Goal: Task Accomplishment & Management: Manage account settings

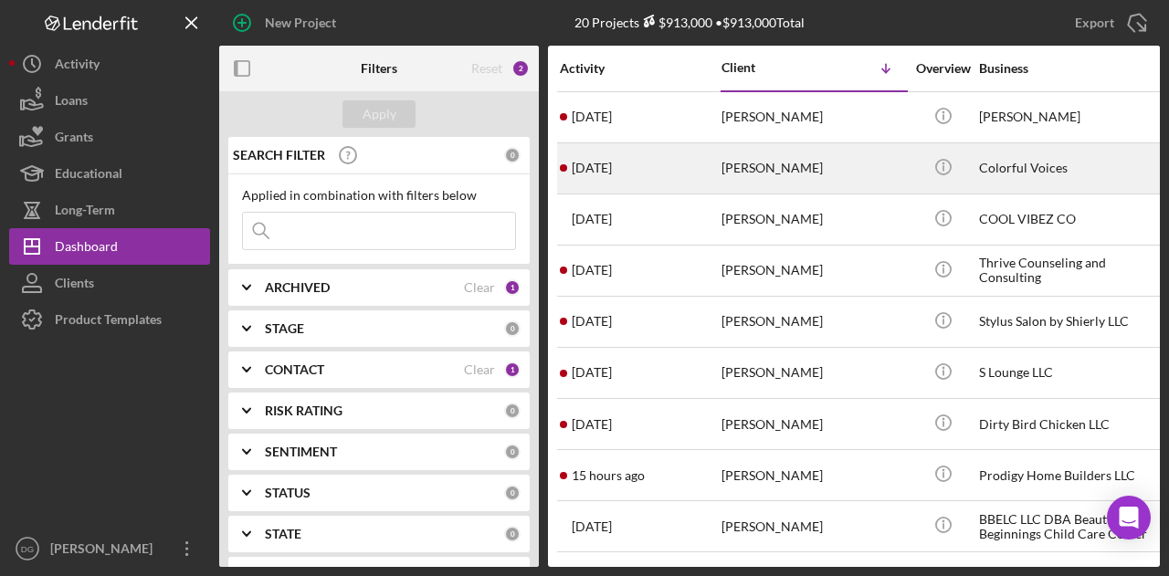
drag, startPoint x: 818, startPoint y: 167, endPoint x: 716, endPoint y: 171, distance: 101.5
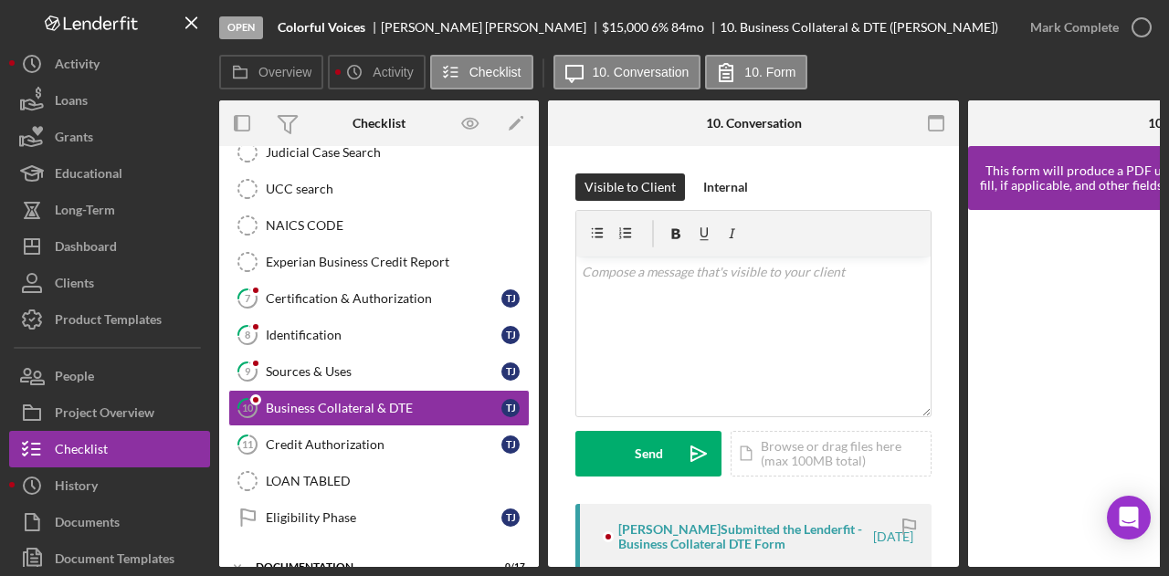
scroll to position [391, 0]
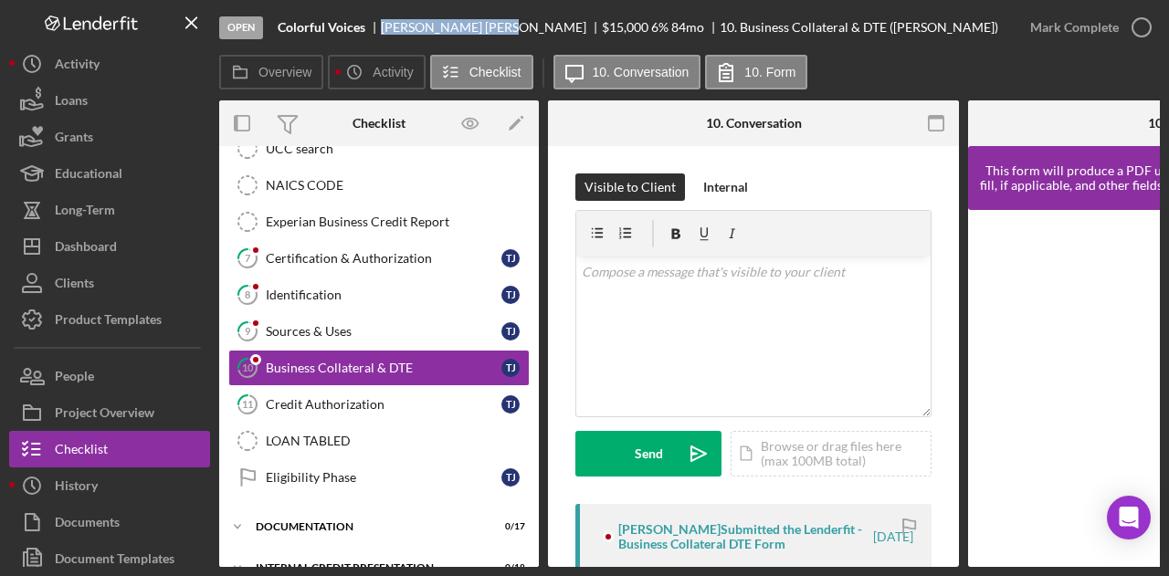
drag, startPoint x: 380, startPoint y: 26, endPoint x: 466, endPoint y: 30, distance: 86.0
click at [466, 30] on div "[PERSON_NAME]" at bounding box center [491, 27] width 221 height 15
copy div "[PERSON_NAME]"
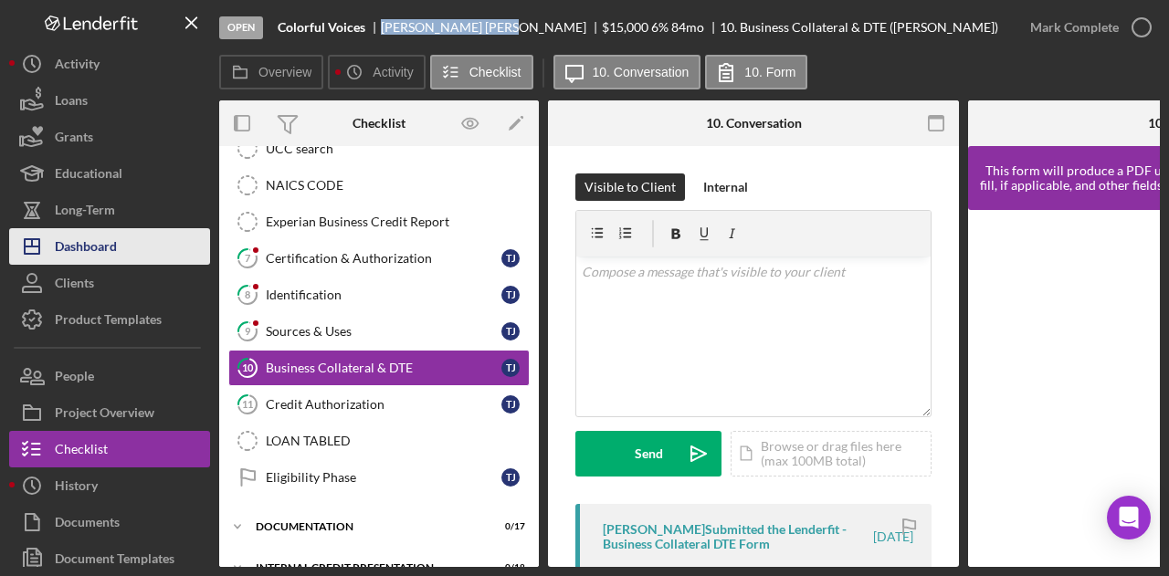
click at [94, 254] on div "Dashboard" at bounding box center [86, 248] width 62 height 41
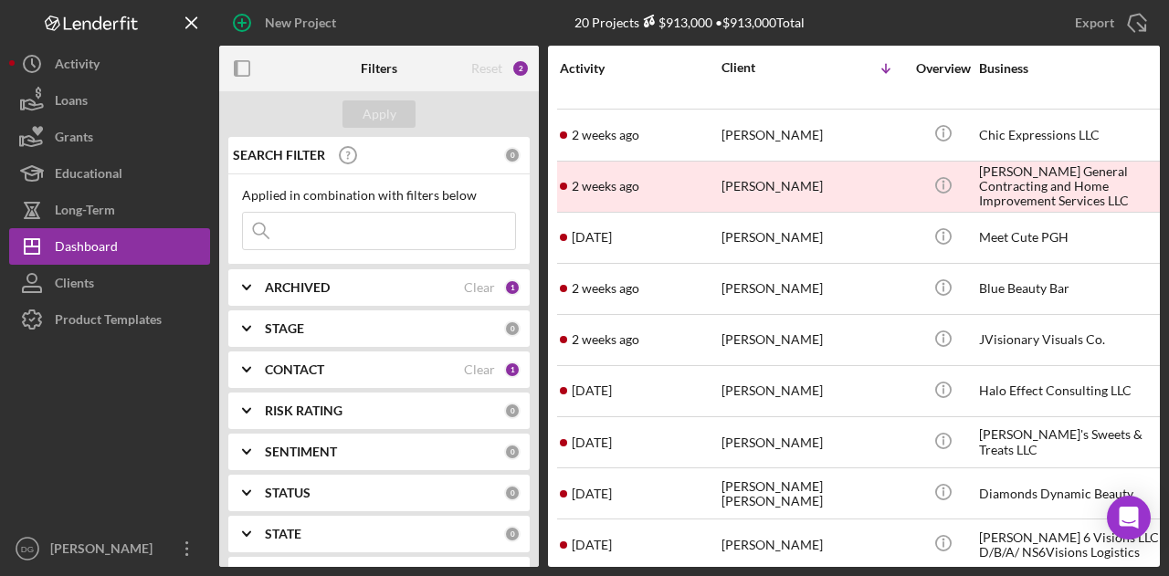
scroll to position [559, 0]
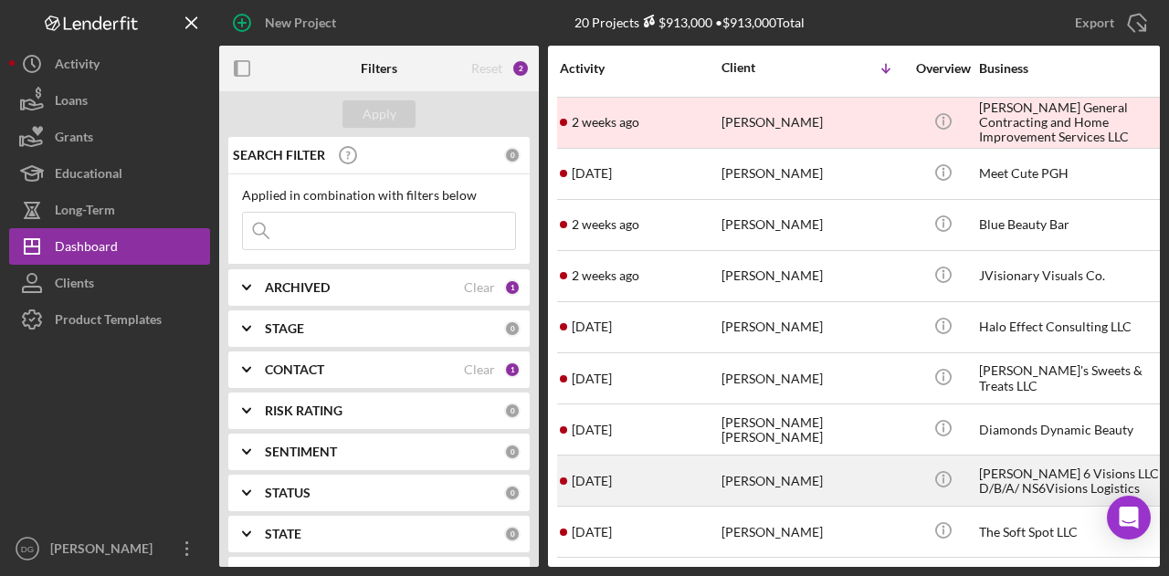
click at [1082, 492] on td "[PERSON_NAME] 6 Visions LLC D/B/A/ NS6Visions Logistics" at bounding box center [1071, 481] width 187 height 51
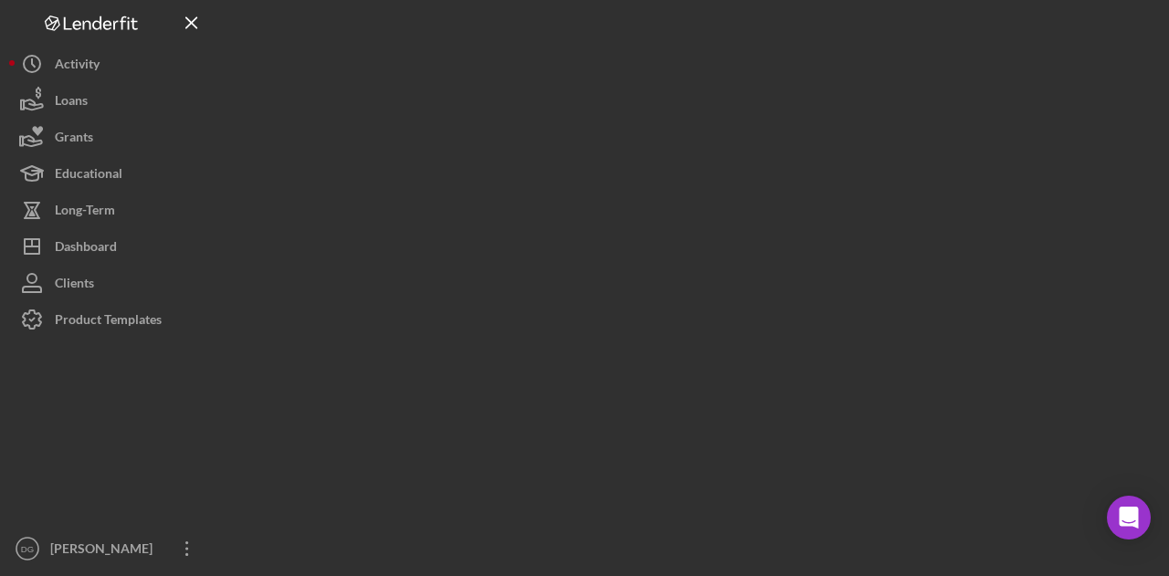
click at [1064, 466] on div at bounding box center [689, 283] width 941 height 567
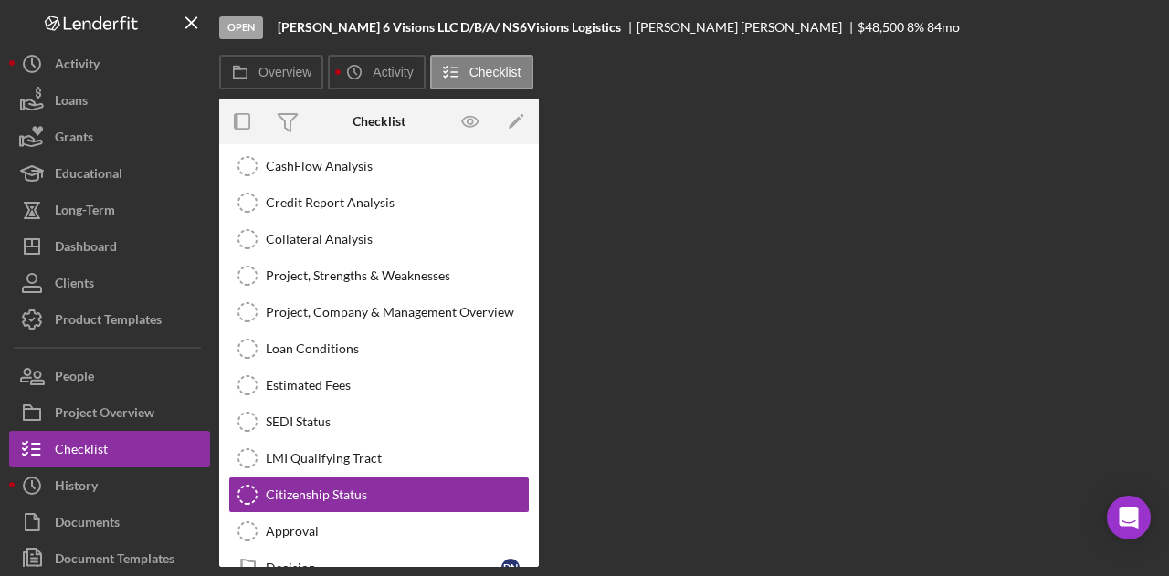
scroll to position [334, 0]
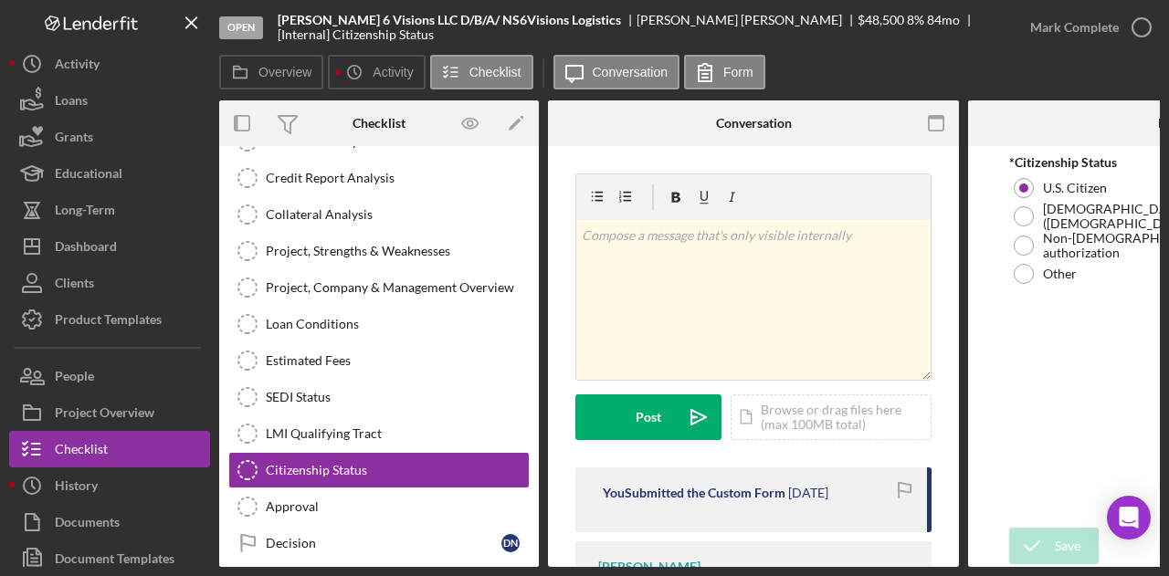
drag, startPoint x: 613, startPoint y: 18, endPoint x: 281, endPoint y: 17, distance: 331.6
click at [281, 17] on div "[PERSON_NAME] 6 Visions LLC D/B/A/ NS6Visions Logistics" at bounding box center [457, 20] width 359 height 15
click at [283, 18] on b "[PERSON_NAME] 6 Visions LLC D/B/A/ NS6Visions Logistics" at bounding box center [450, 20] width 344 height 15
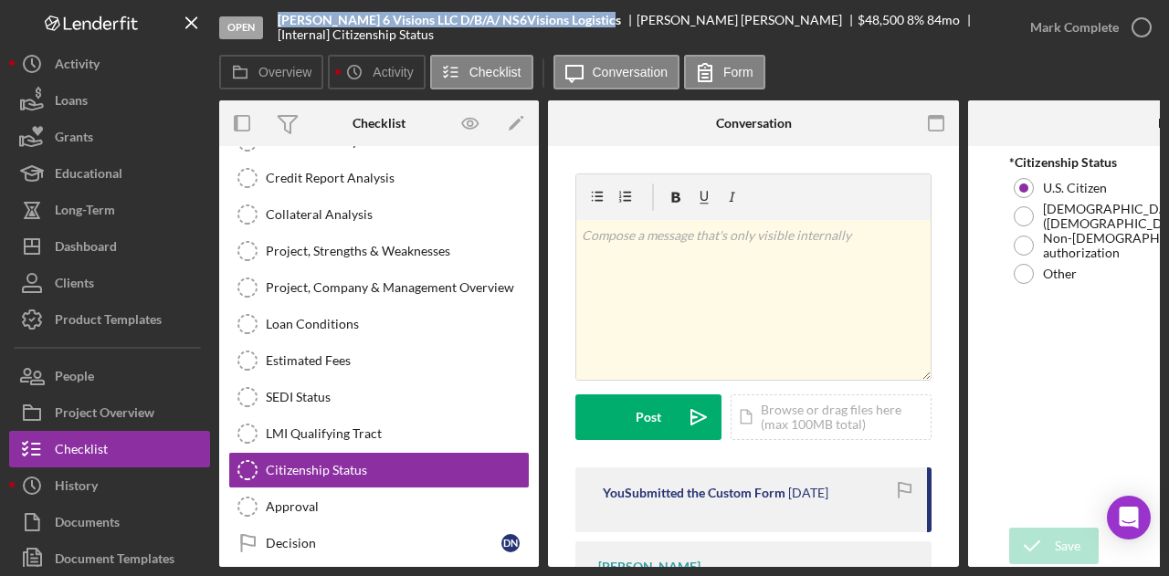
drag, startPoint x: 282, startPoint y: 16, endPoint x: 597, endPoint y: 23, distance: 314.4
click at [597, 23] on b "[PERSON_NAME] 6 Visions LLC D/B/A/ NS6Visions Logistics" at bounding box center [450, 20] width 344 height 15
drag, startPoint x: 611, startPoint y: 21, endPoint x: 270, endPoint y: 15, distance: 341.8
click at [270, 15] on div "Open [PERSON_NAME] 6 Visions LLC D/B/A/ NS6Visions Logistics [PERSON_NAME] $48,…" at bounding box center [615, 27] width 793 height 55
click at [294, 16] on b "[PERSON_NAME] 6 Visions LLC D/B/A/ NS6Visions Logistics" at bounding box center [450, 20] width 344 height 15
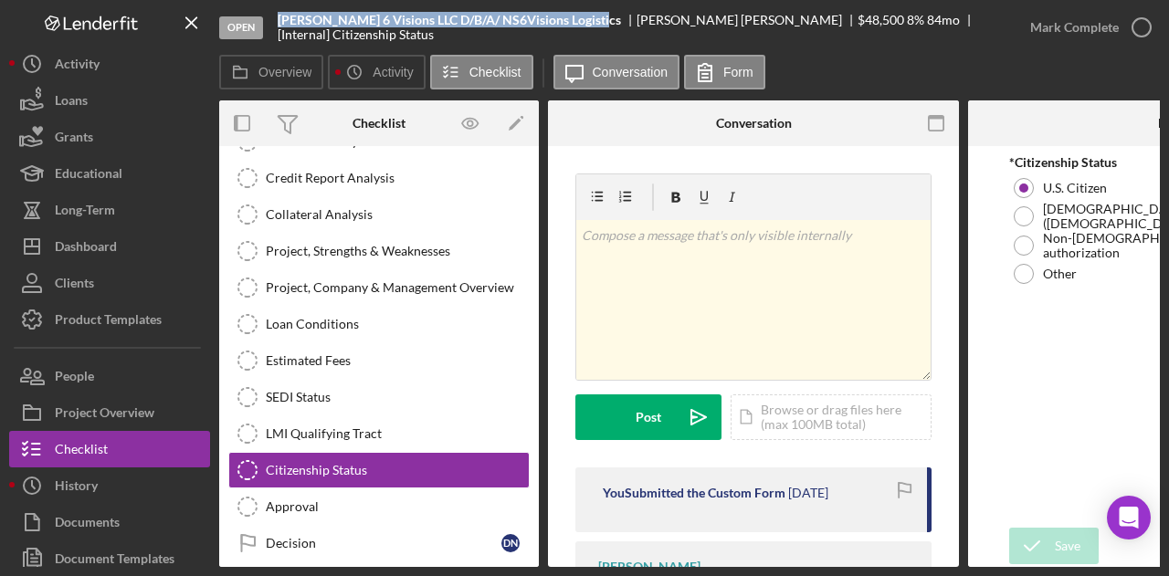
drag, startPoint x: 280, startPoint y: 17, endPoint x: 595, endPoint y: 26, distance: 315.3
click at [595, 26] on b "[PERSON_NAME] 6 Visions LLC D/B/A/ NS6Visions Logistics" at bounding box center [450, 20] width 344 height 15
drag, startPoint x: 613, startPoint y: 17, endPoint x: 277, endPoint y: 19, distance: 336.2
click at [277, 19] on div "Open [PERSON_NAME] 6 Visions LLC D/B/A/ NS6Visions Logistics [PERSON_NAME] $48,…" at bounding box center [615, 27] width 793 height 55
copy b "[PERSON_NAME] 6 Visions LLC D/B/A/ NS6Visions Logistics"
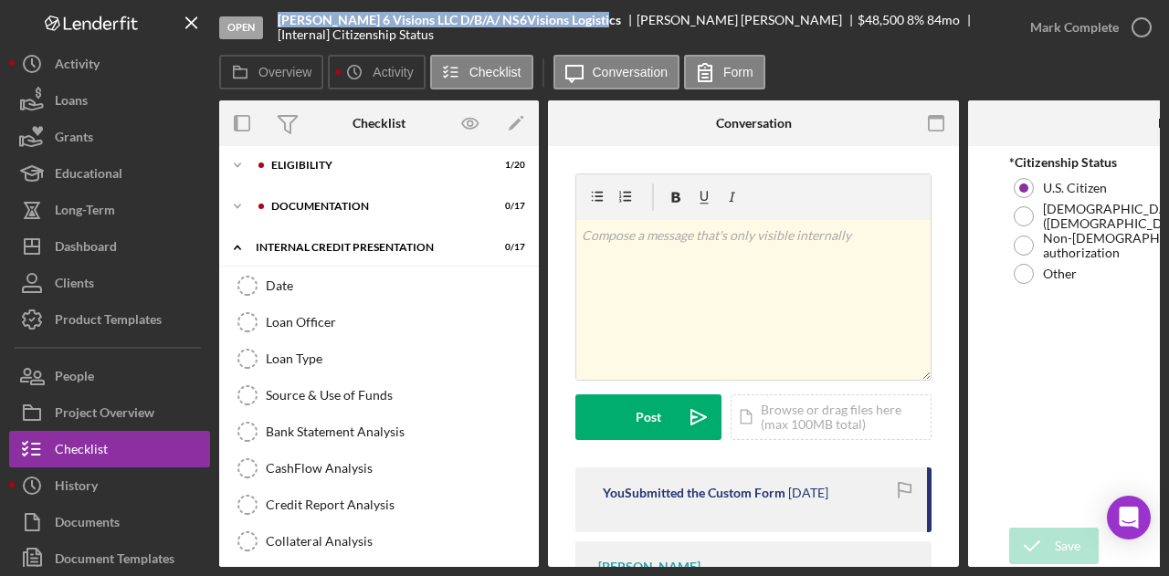
scroll to position [0, 0]
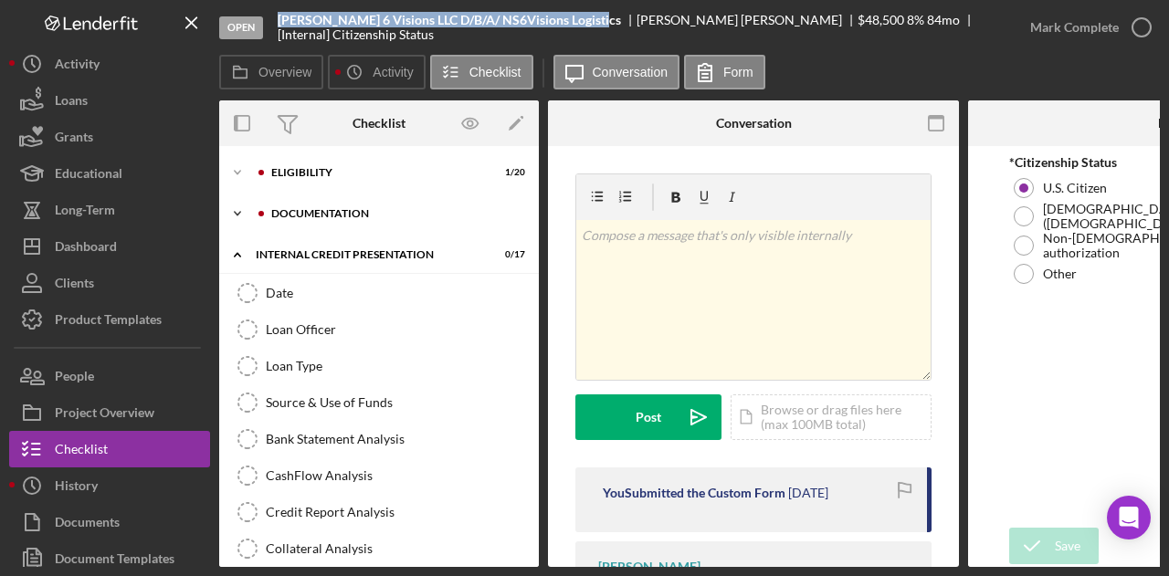
click at [314, 216] on div "documentation" at bounding box center [393, 213] width 245 height 11
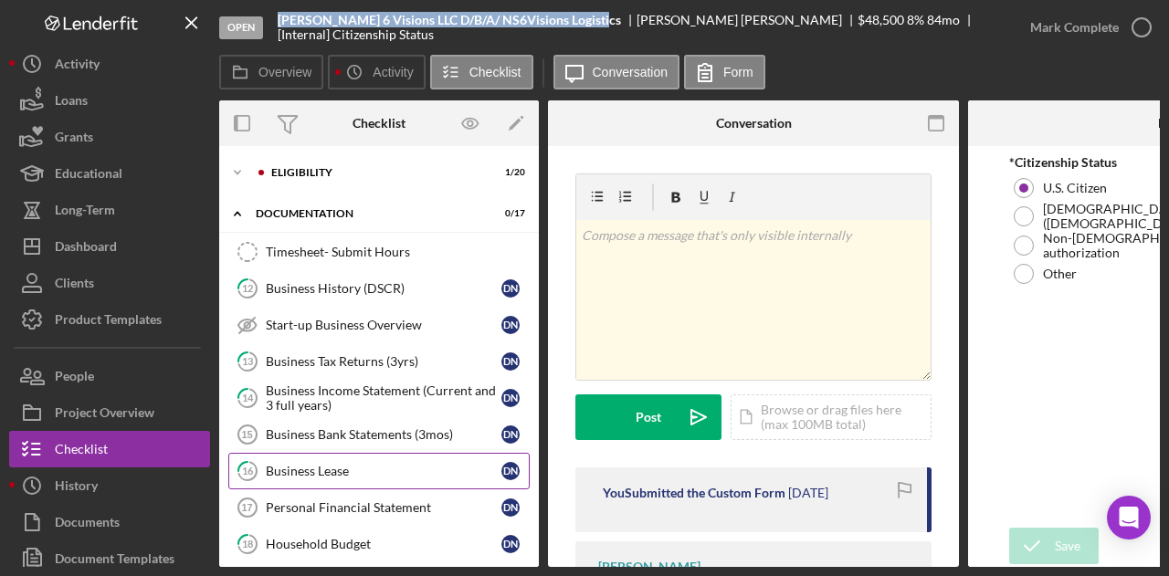
click at [331, 464] on div "Business Lease" at bounding box center [384, 471] width 236 height 15
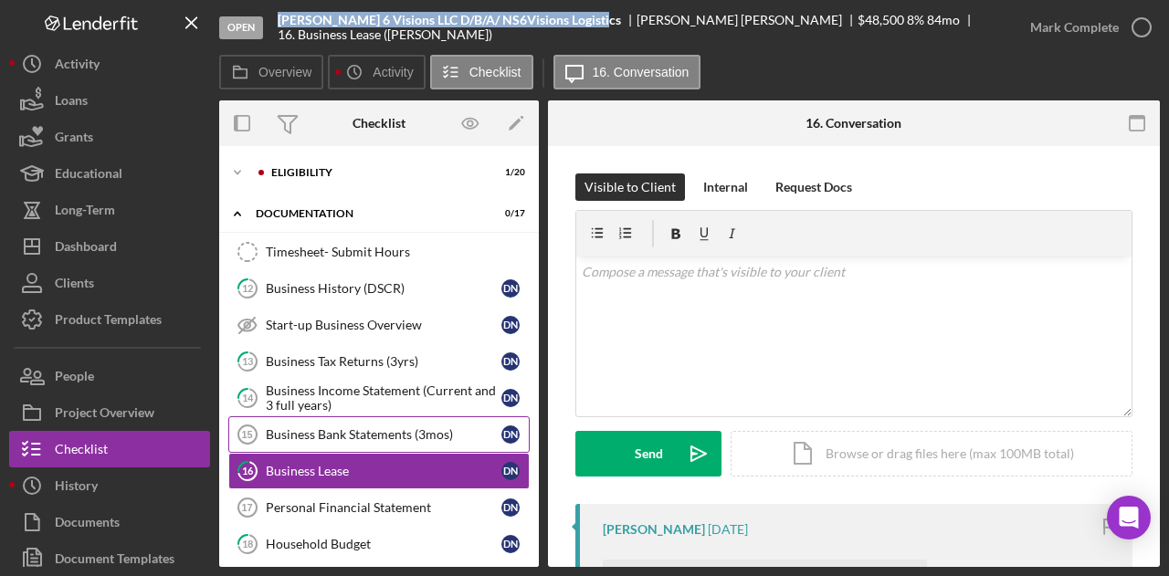
click at [365, 420] on link "Business Bank Statements (3mos) 15 Business Bank Statements (3mos) D N" at bounding box center [378, 435] width 301 height 37
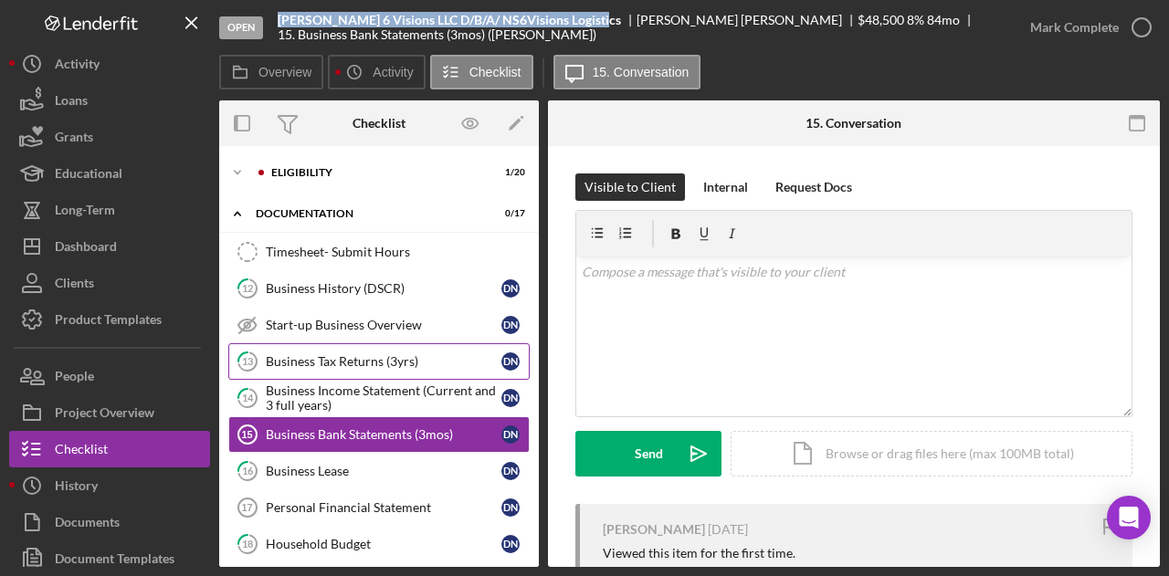
click at [292, 367] on link "13 Business Tax Returns (3yrs) D N" at bounding box center [378, 362] width 301 height 37
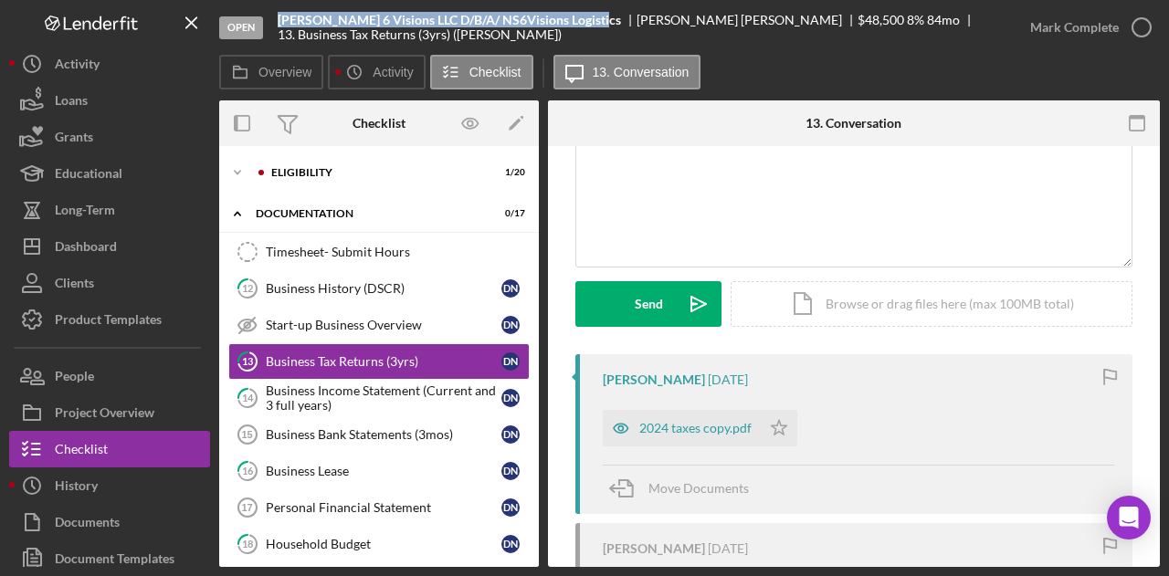
scroll to position [153, 0]
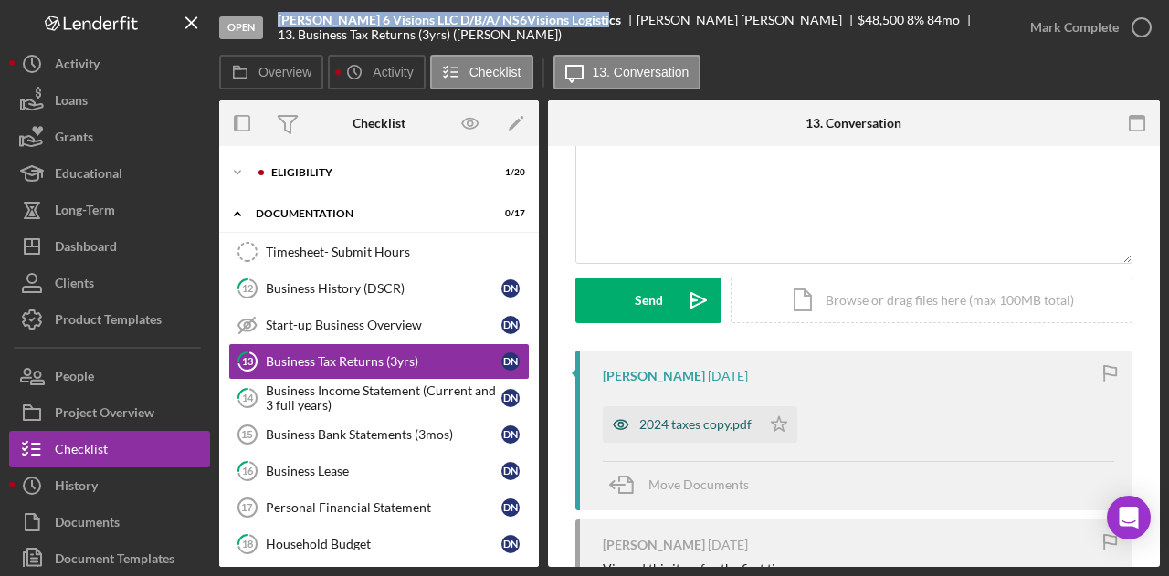
click at [722, 418] on div "2024 taxes copy.pdf" at bounding box center [696, 425] width 112 height 15
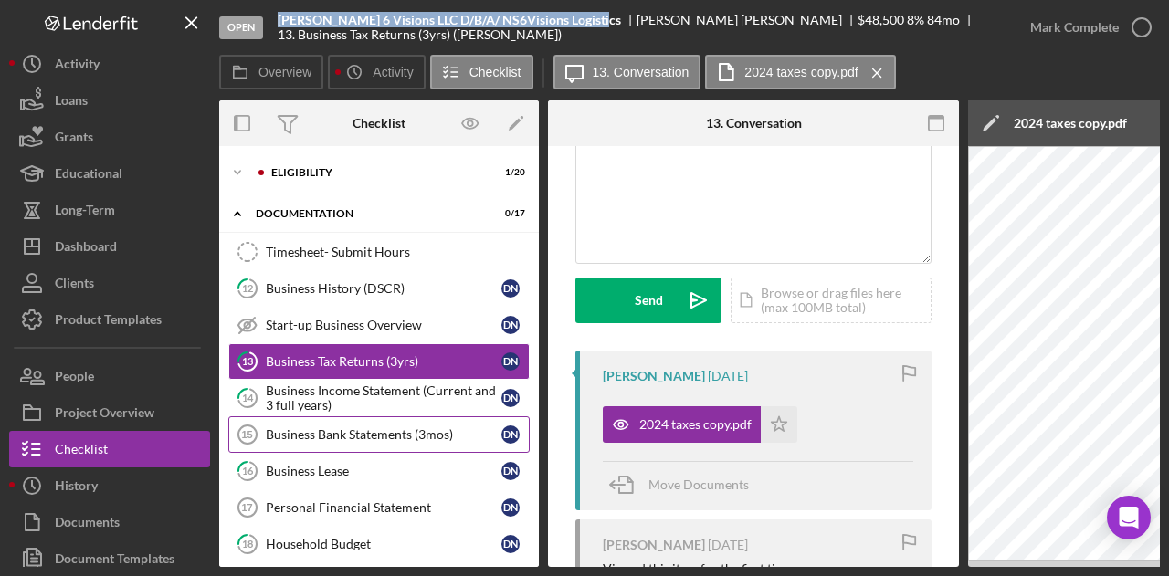
click at [363, 430] on div "Business Bank Statements (3mos)" at bounding box center [384, 435] width 236 height 15
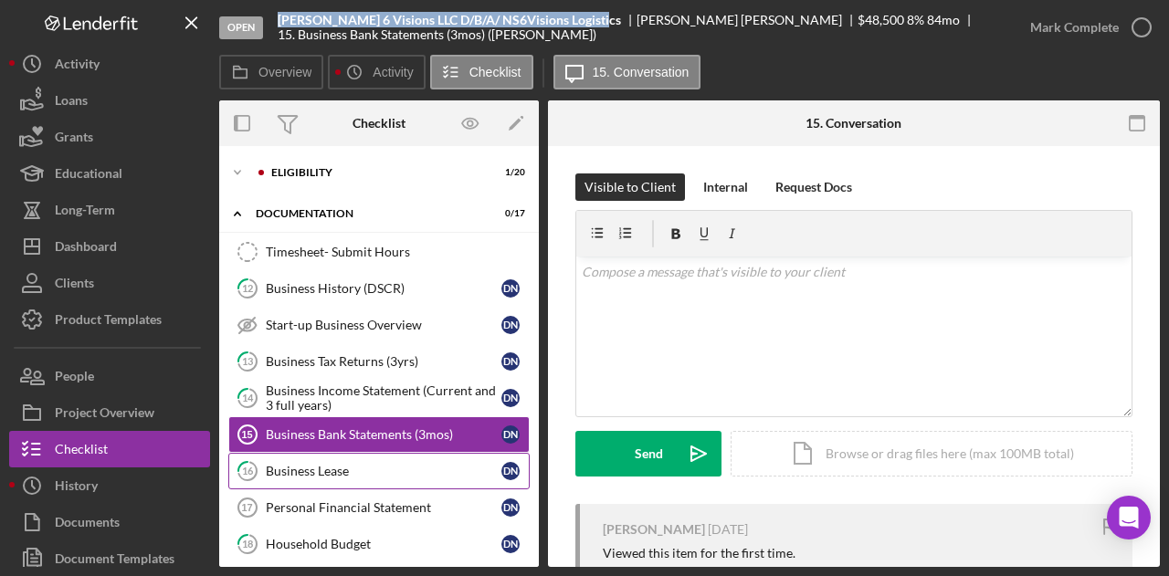
click at [356, 454] on link "16 Business Lease D N" at bounding box center [378, 471] width 301 height 37
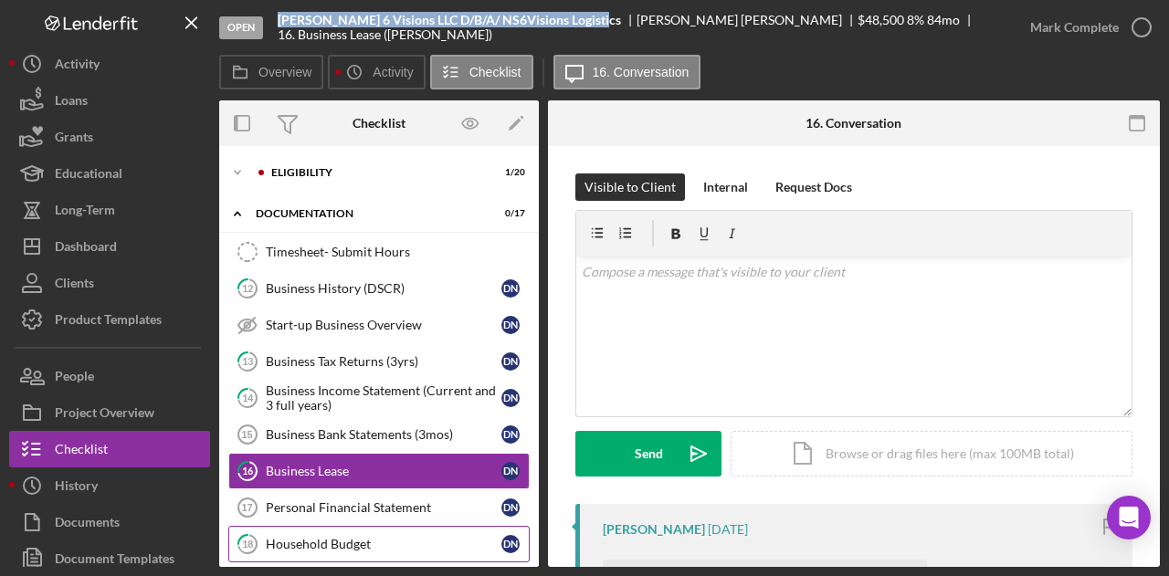
click at [375, 544] on div "Household Budget" at bounding box center [384, 544] width 236 height 15
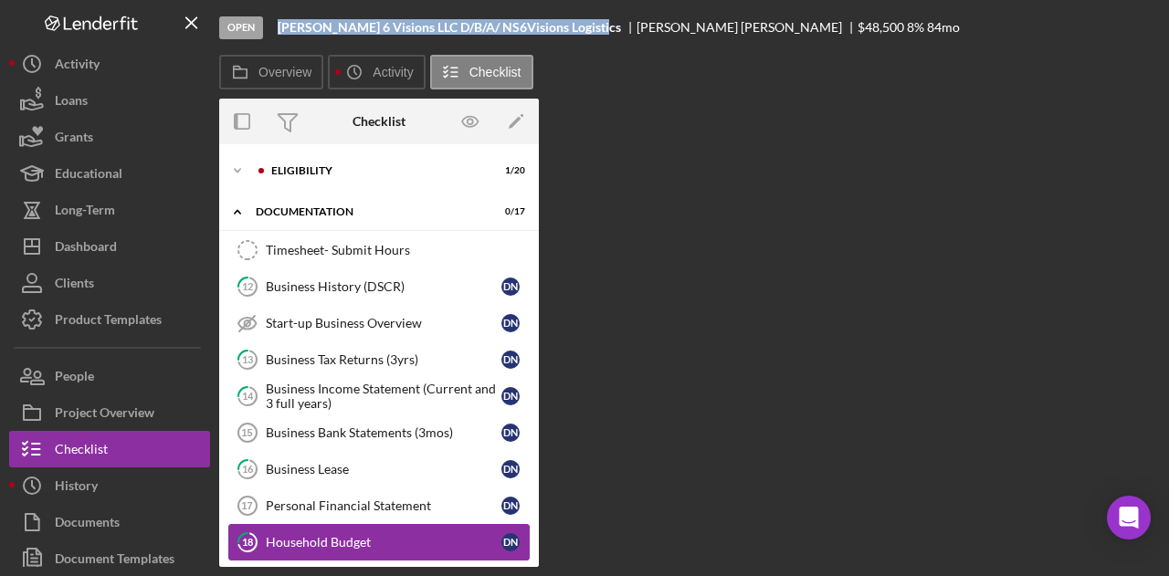
click at [375, 544] on div "Household Budget" at bounding box center [384, 542] width 236 height 15
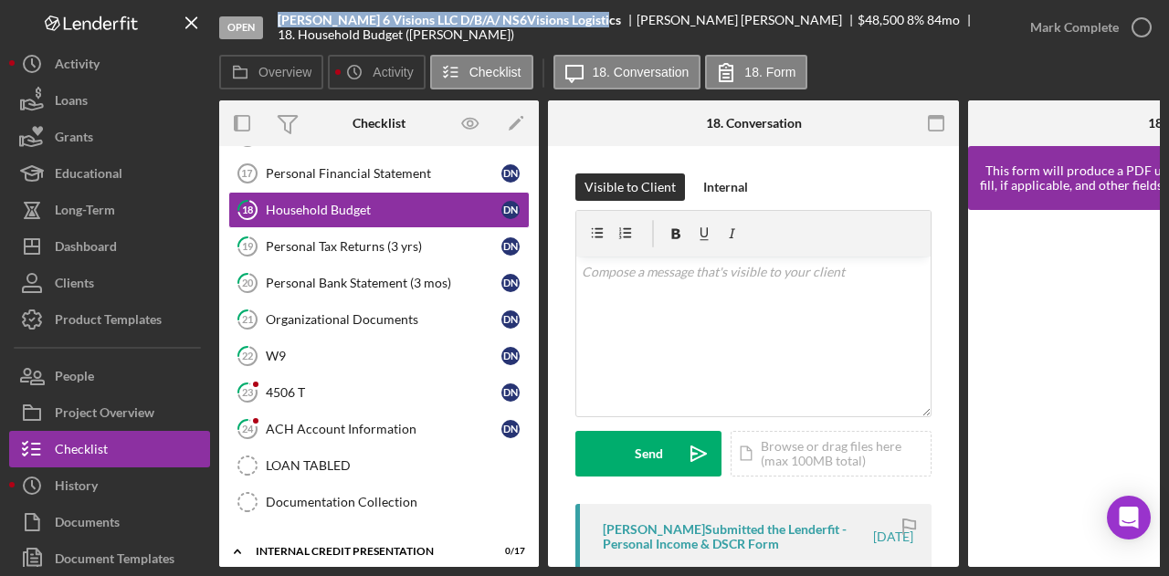
scroll to position [316, 0]
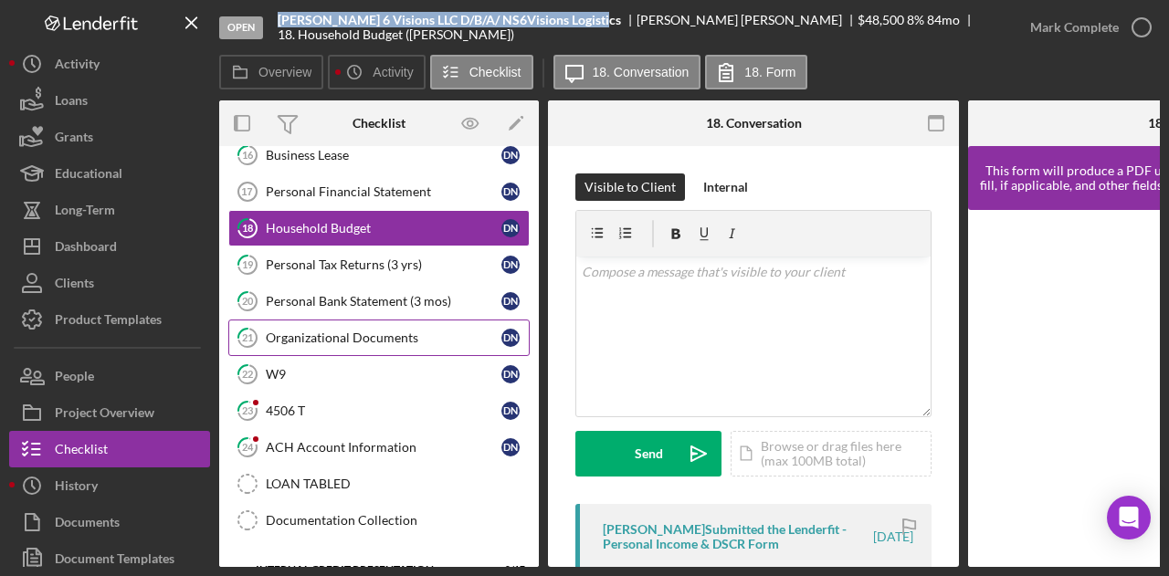
click at [349, 331] on div "Organizational Documents" at bounding box center [384, 338] width 236 height 15
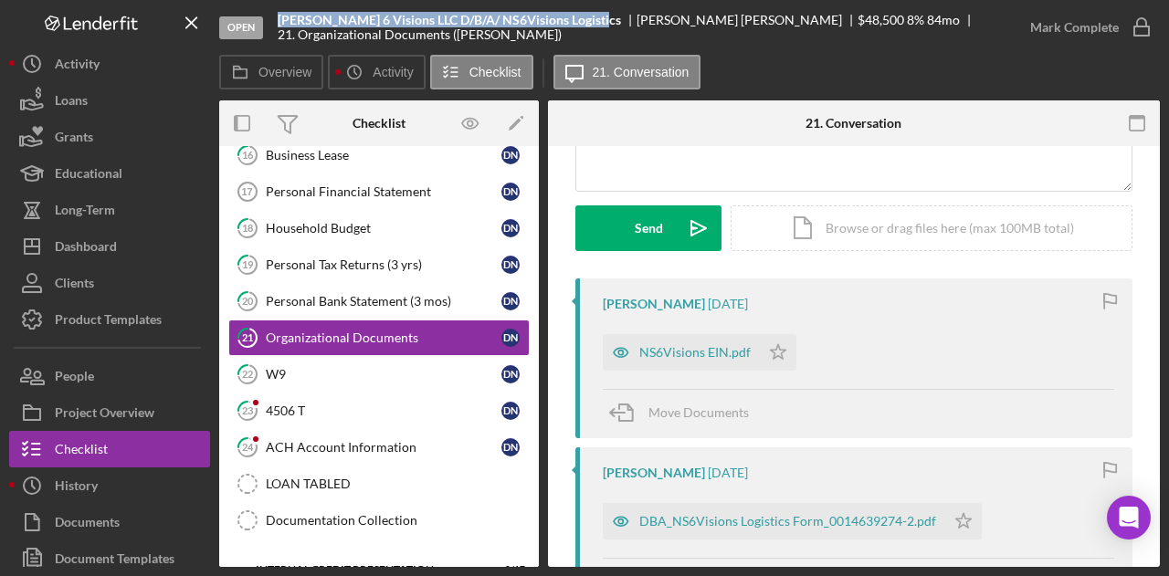
scroll to position [430, 0]
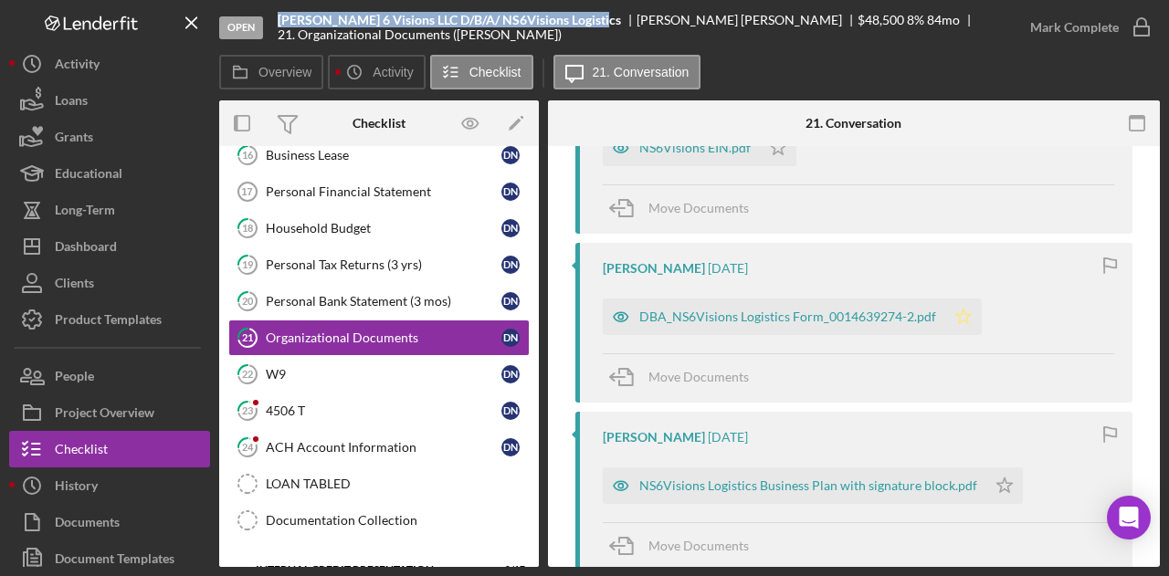
click at [976, 310] on icon "Icon/Star" at bounding box center [964, 317] width 37 height 37
click at [863, 306] on div "DBA_NS6Visions Logistics Form_0014639274-2.pdf" at bounding box center [774, 317] width 343 height 37
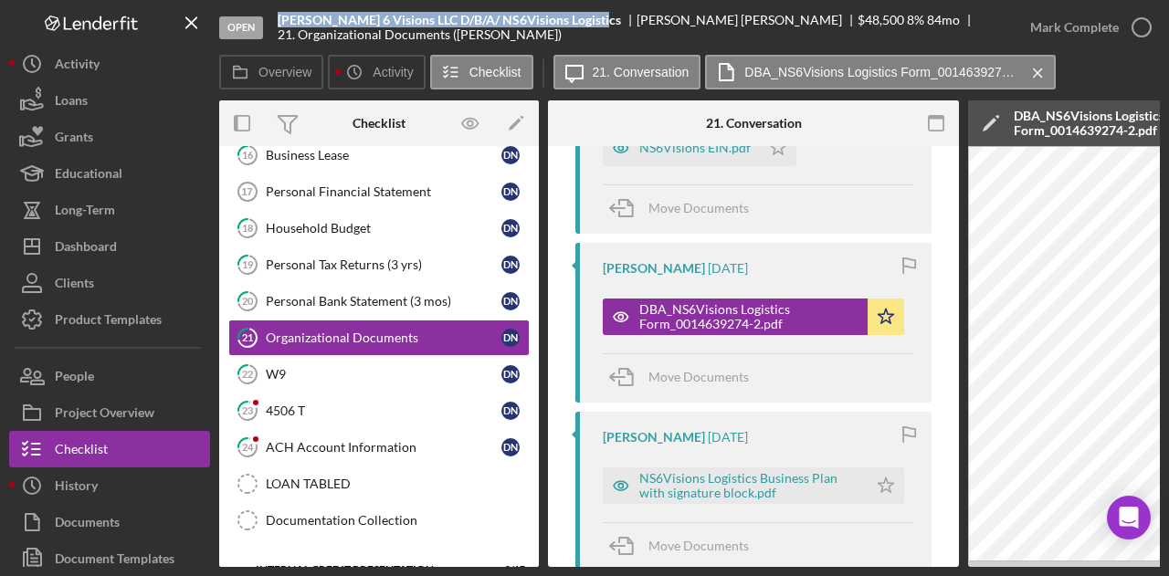
drag, startPoint x: 817, startPoint y: 567, endPoint x: 983, endPoint y: 566, distance: 166.3
click at [983, 566] on div "Overview Internal Workflow Stage Open Icon/Dropdown Arrow Archive (can unarchiv…" at bounding box center [689, 333] width 941 height 467
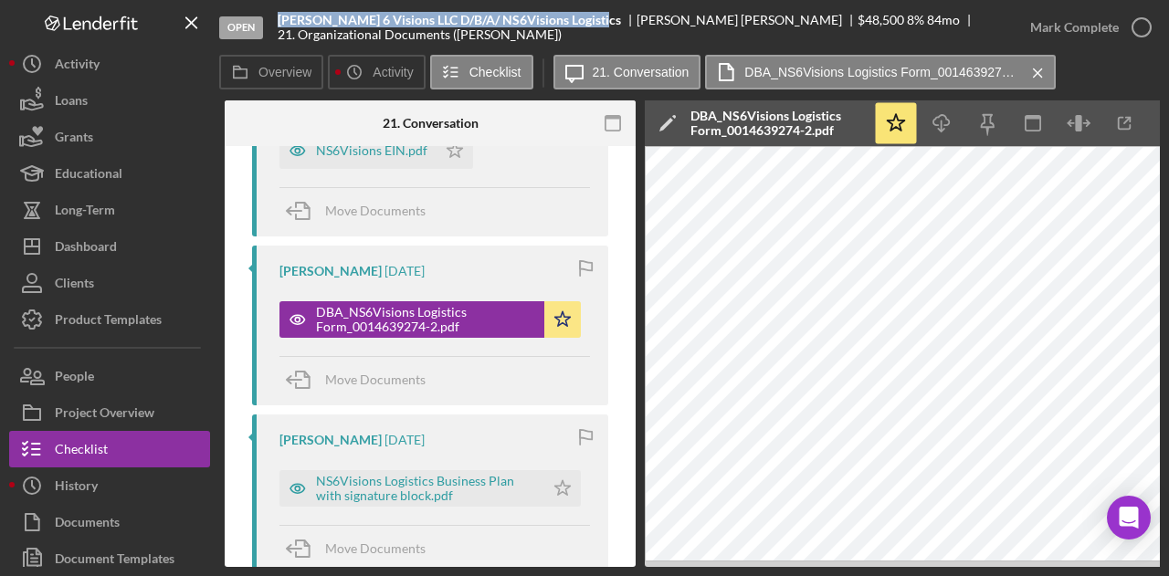
scroll to position [0, 322]
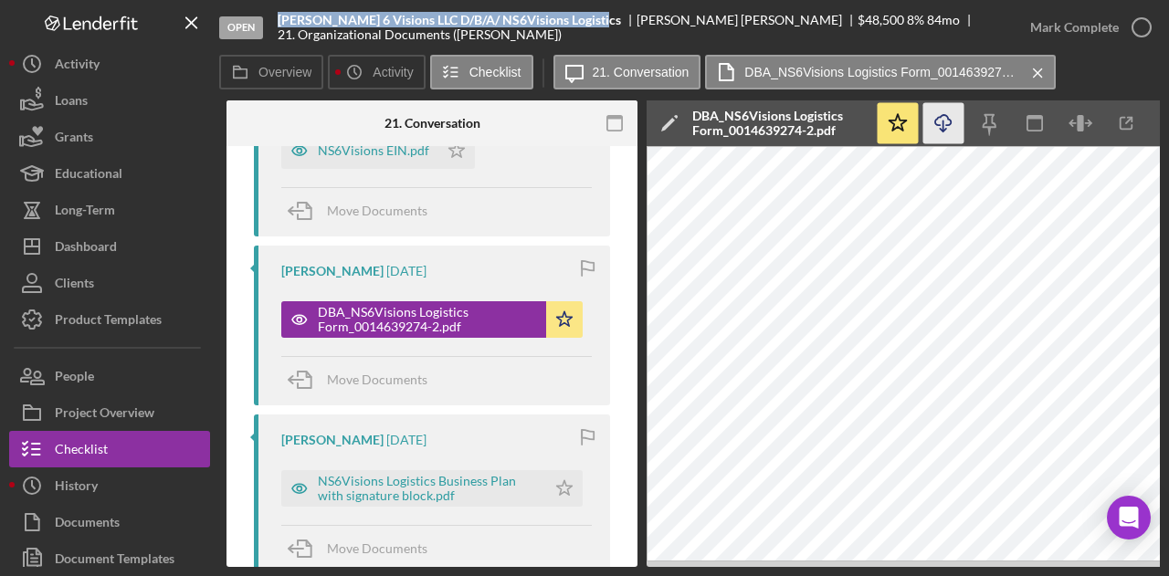
click at [955, 118] on icon "Icon/Download" at bounding box center [944, 123] width 41 height 41
click at [412, 475] on div "NS6Visions Logistics Business Plan with signature block.pdf" at bounding box center [427, 488] width 219 height 29
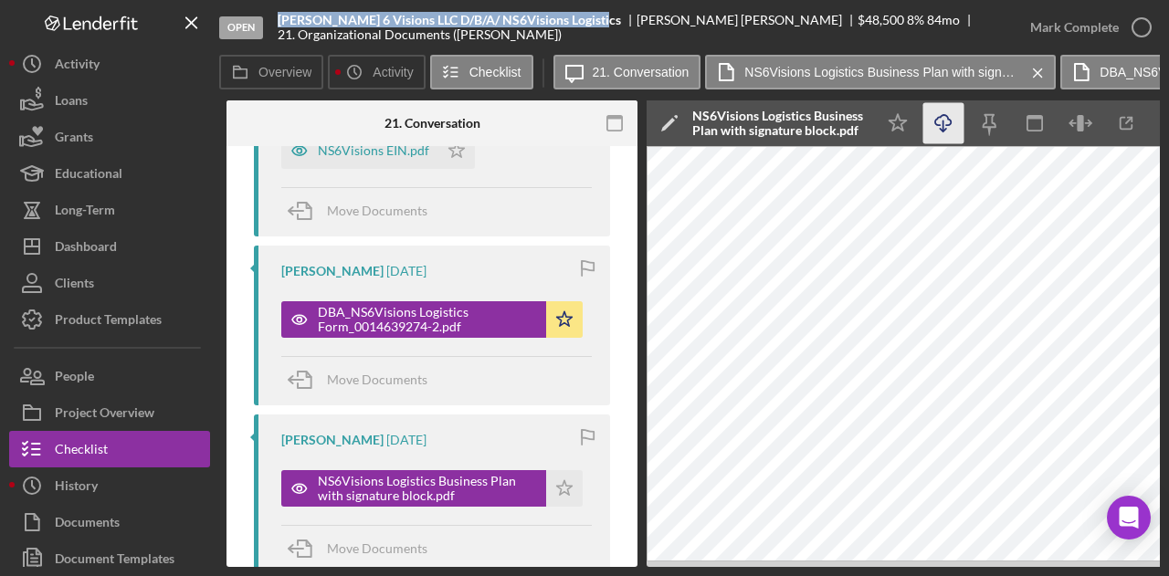
click at [942, 124] on icon "Icon/Download" at bounding box center [944, 123] width 41 height 41
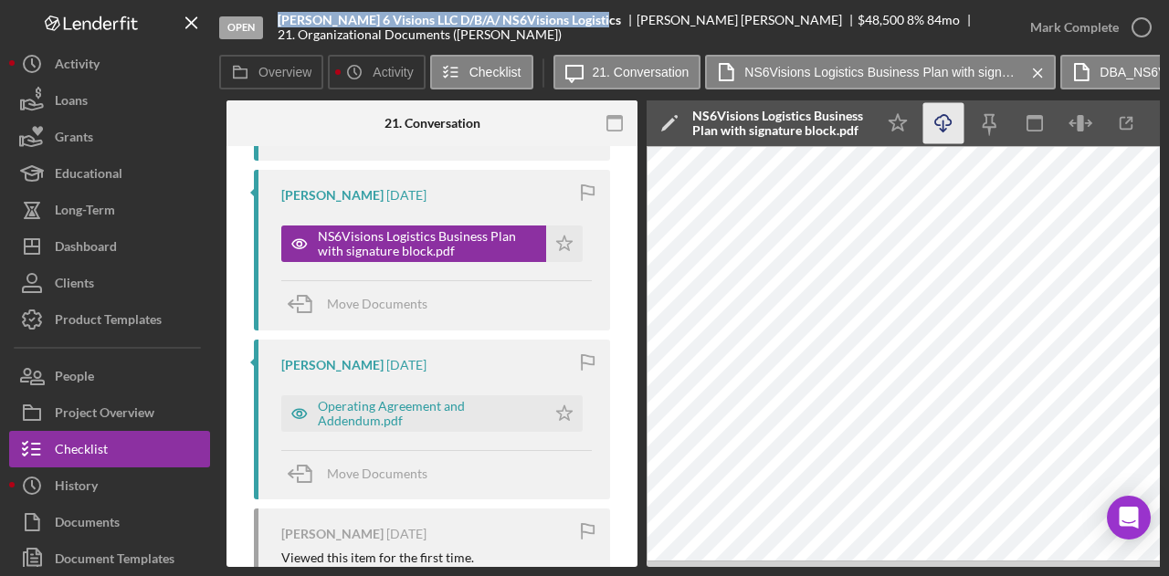
scroll to position [674, 0]
click at [393, 415] on div "Operating Agreement and Addendum.pdf" at bounding box center [427, 411] width 219 height 29
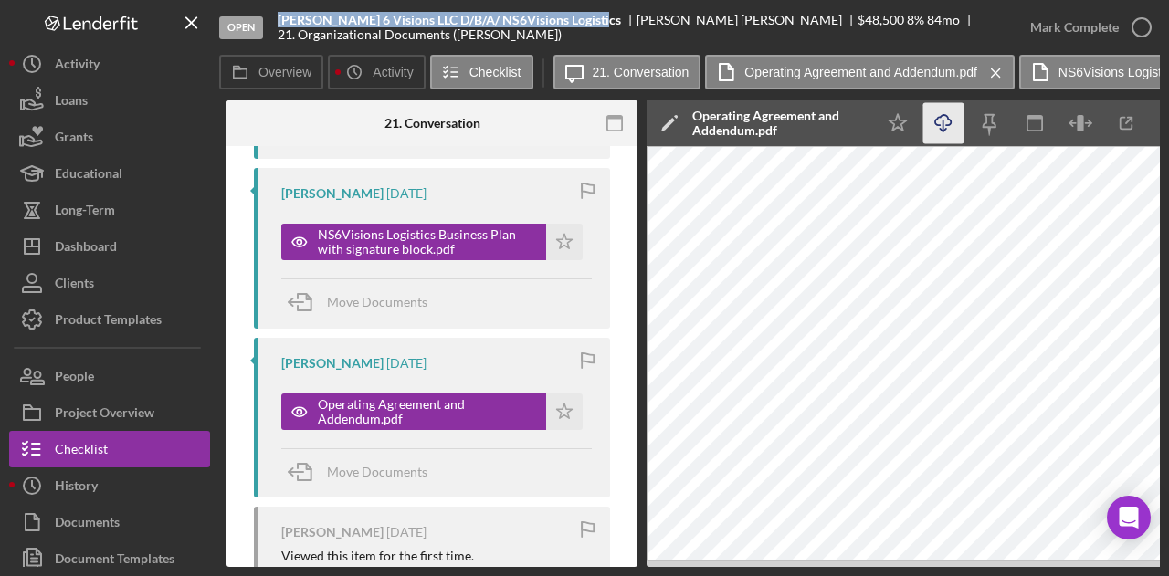
click at [941, 124] on icon "Icon/Download" at bounding box center [944, 123] width 41 height 41
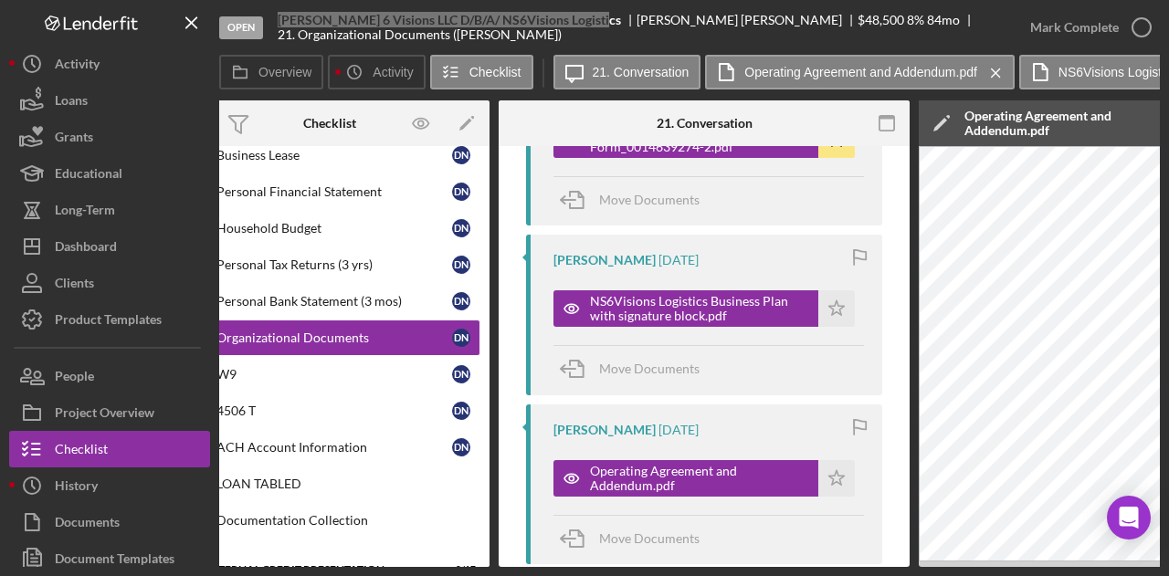
scroll to position [0, 0]
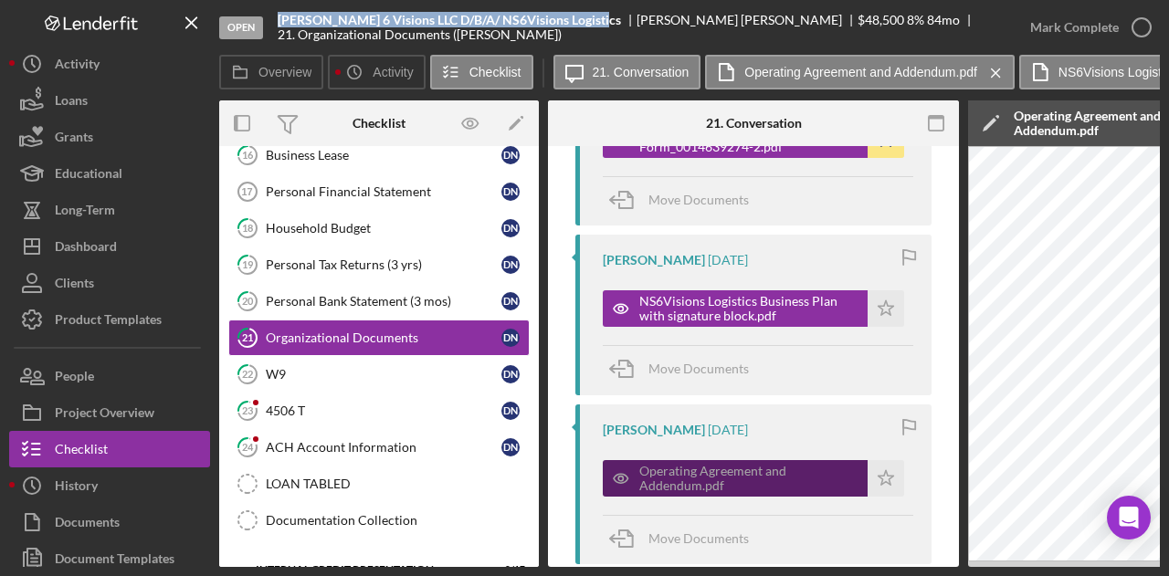
click at [744, 472] on div "Operating Agreement and Addendum.pdf" at bounding box center [749, 478] width 219 height 29
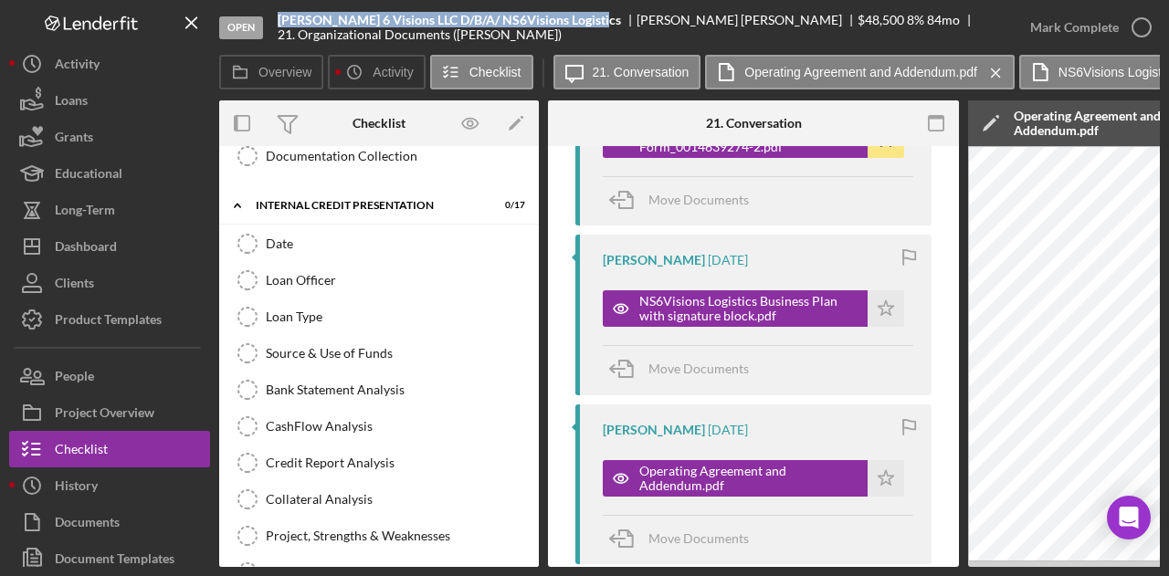
scroll to position [962, 0]
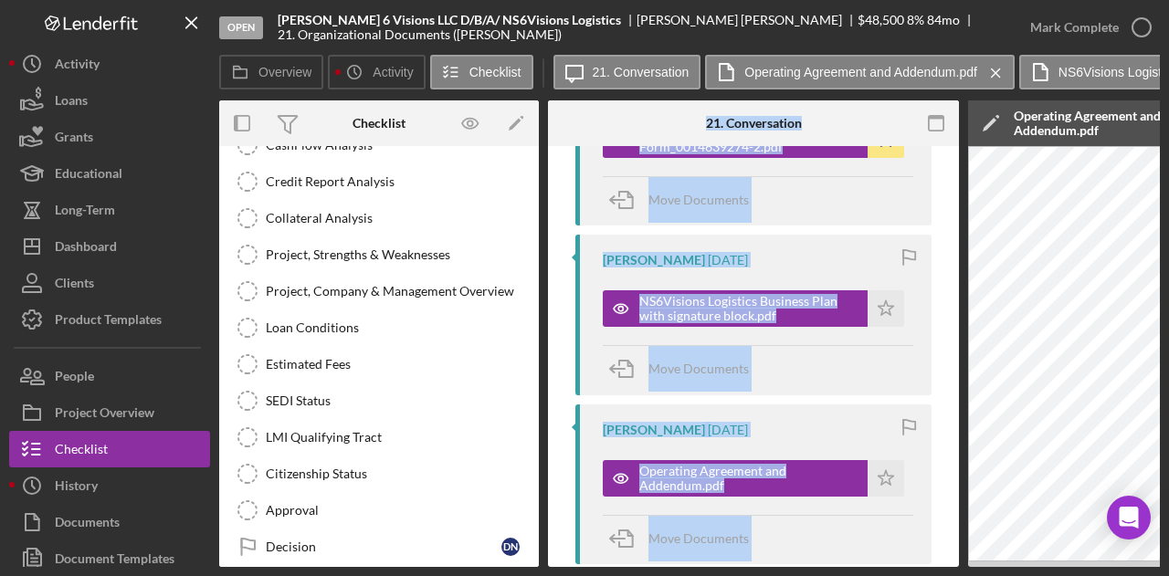
drag, startPoint x: 543, startPoint y: 561, endPoint x: 675, endPoint y: 566, distance: 132.6
click at [675, 566] on div "Overview Internal Workflow Stage Open Icon/Dropdown Arrow Archive (can unarchiv…" at bounding box center [689, 333] width 941 height 467
click at [942, 516] on div "Visible to Client Internal Request Docs v Color teal Color pink Remove color Ad…" at bounding box center [753, 265] width 411 height 1453
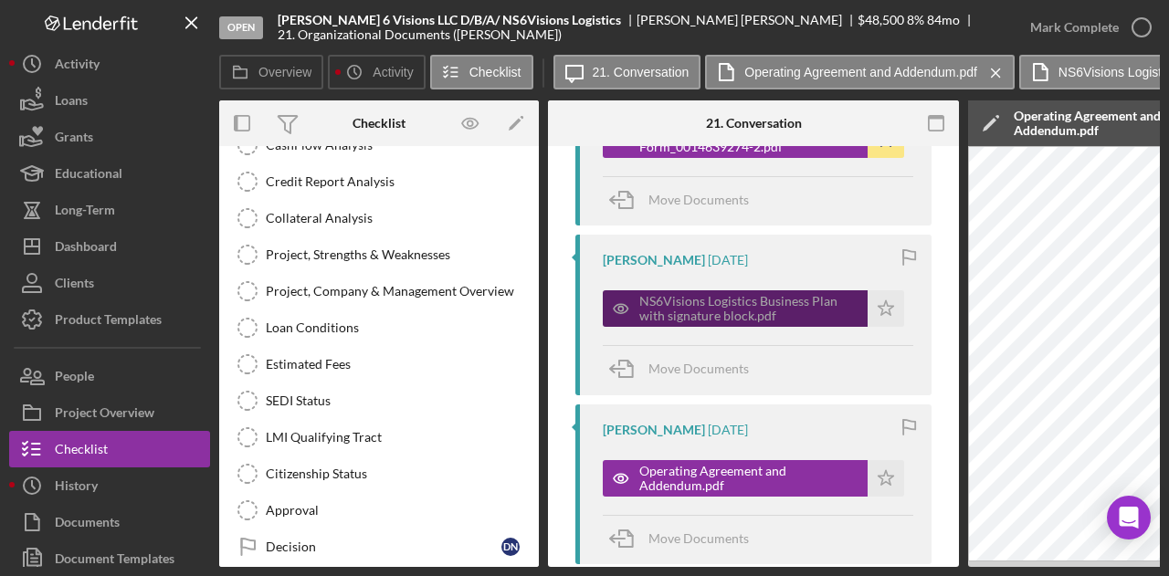
click at [728, 308] on div "NS6Visions Logistics Business Plan with signature block.pdf" at bounding box center [749, 308] width 219 height 29
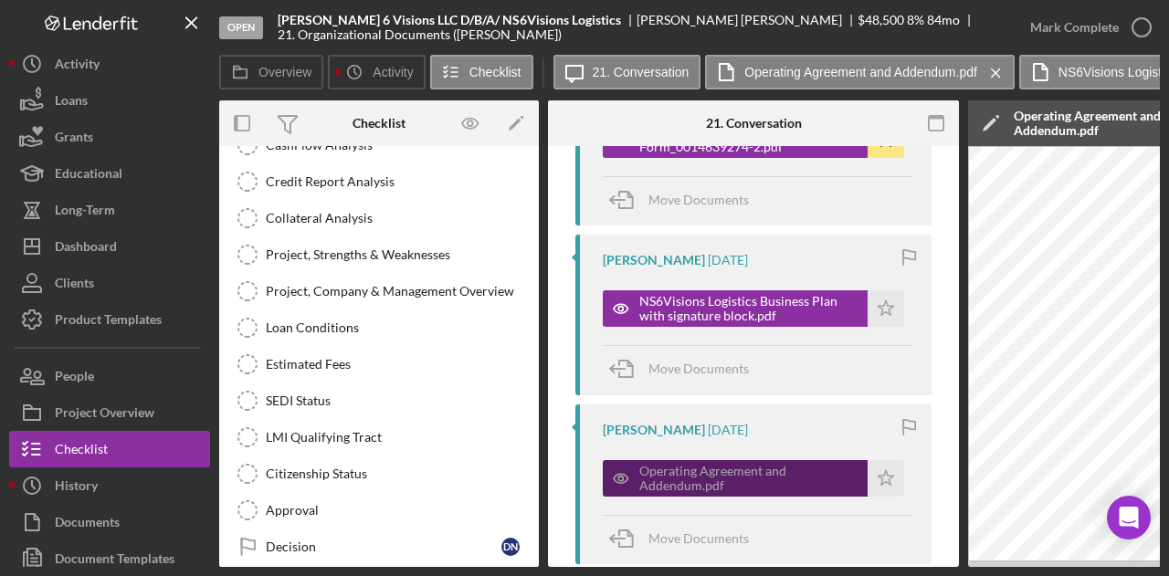
click at [663, 481] on div "Operating Agreement and Addendum.pdf" at bounding box center [749, 478] width 219 height 29
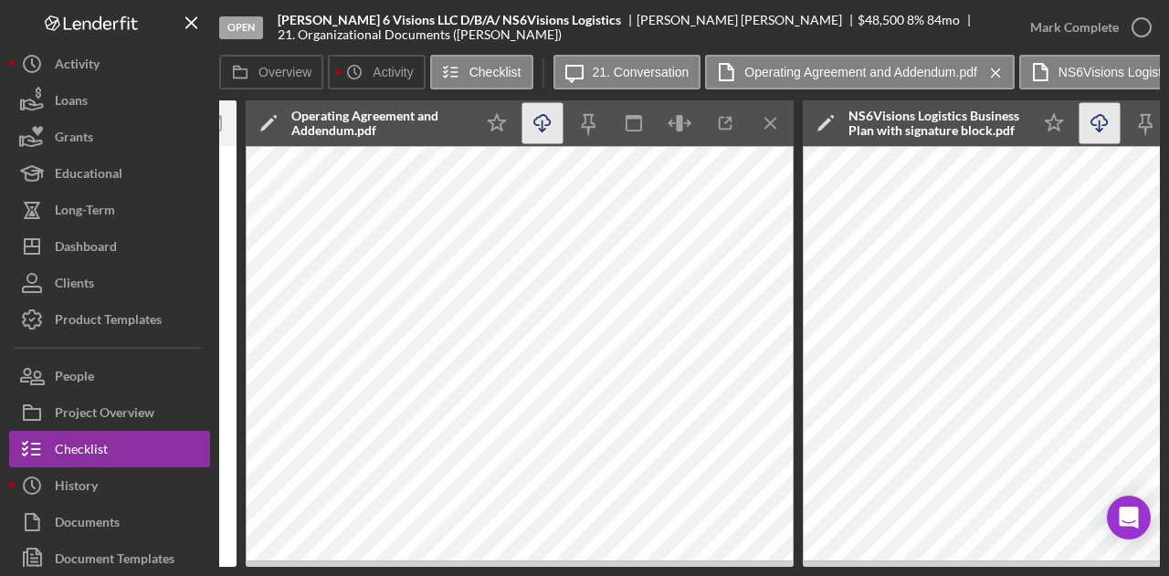
scroll to position [0, 736]
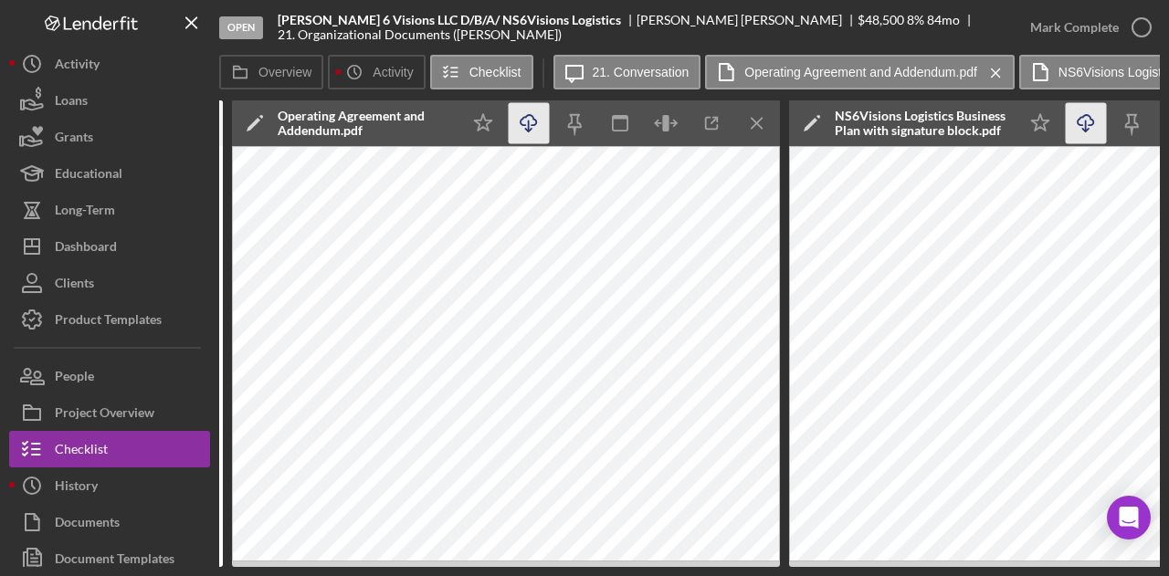
click at [534, 118] on icon "button" at bounding box center [529, 120] width 16 height 10
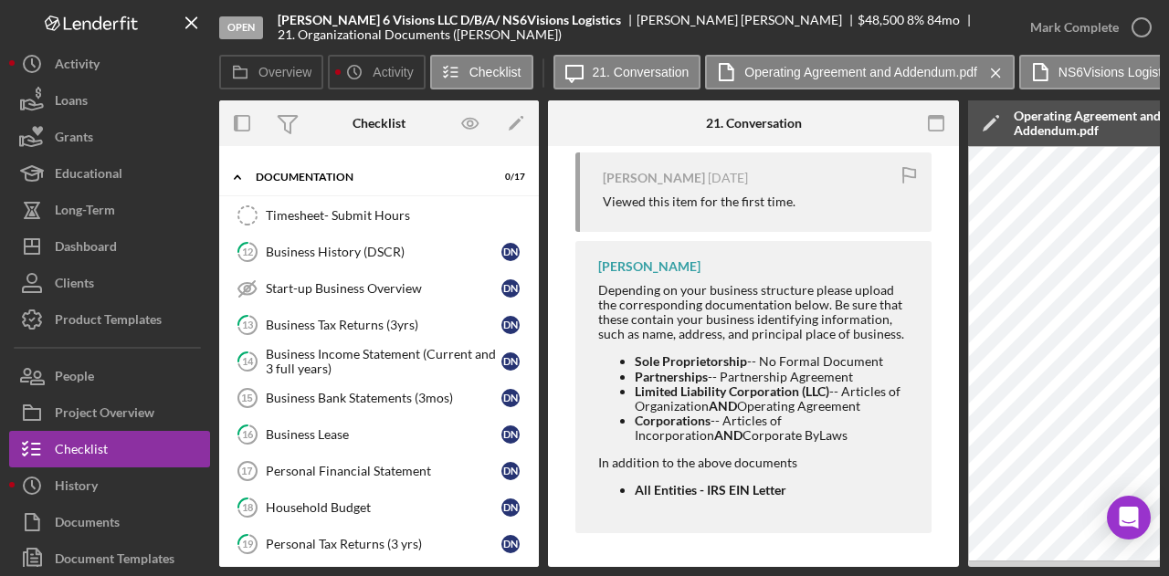
scroll to position [0, 0]
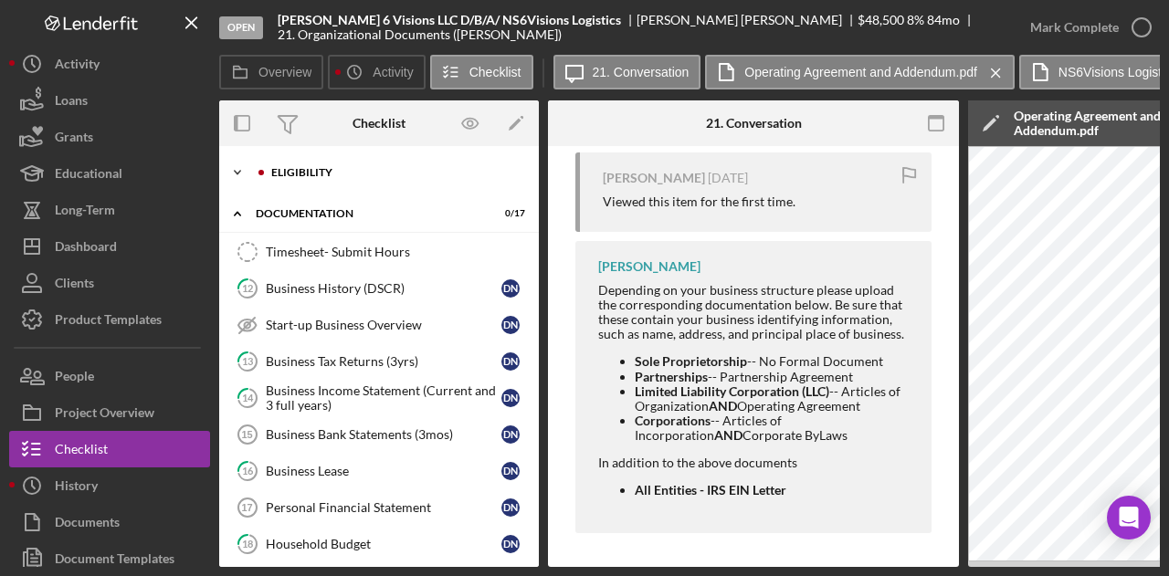
click at [307, 164] on div "Icon/Expander Eligibility 1 / 20" at bounding box center [379, 172] width 320 height 37
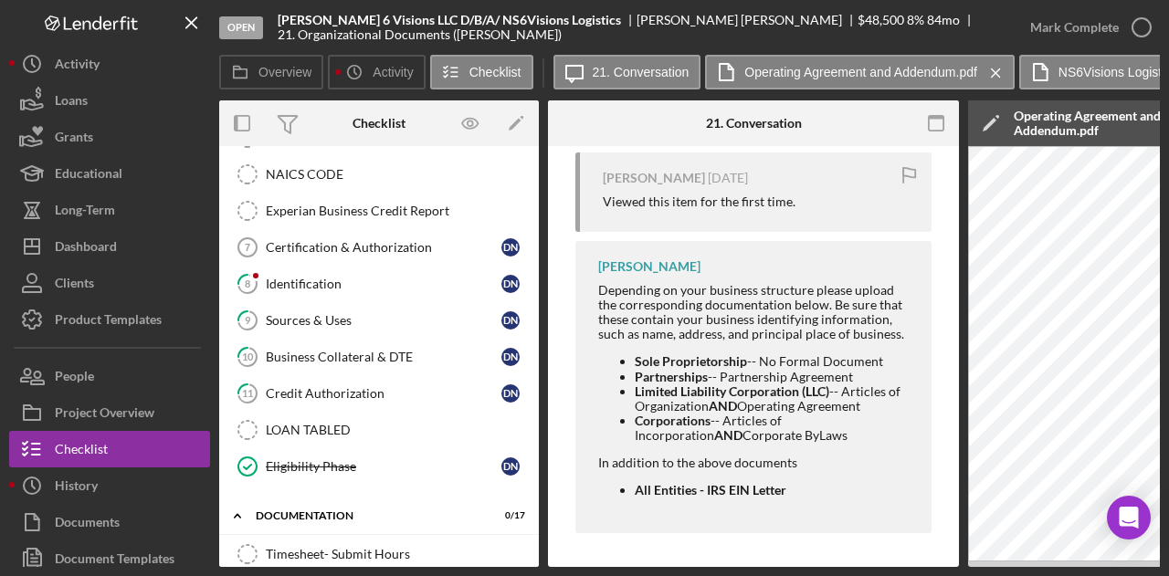
scroll to position [487, 0]
